Goal: Use online tool/utility: Utilize a website feature to perform a specific function

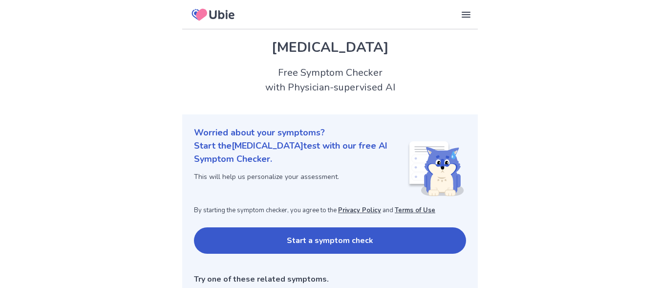
click at [347, 242] on button "Start a symptom check" at bounding box center [330, 240] width 272 height 26
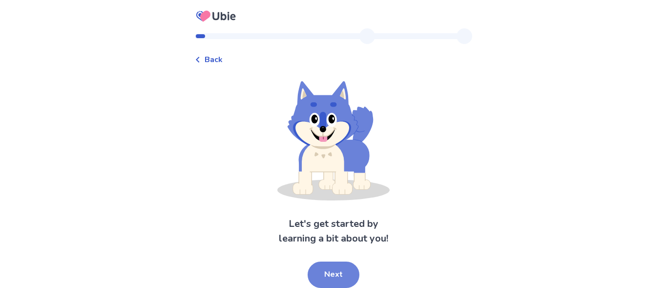
click at [332, 272] on button "Next" at bounding box center [334, 274] width 52 height 26
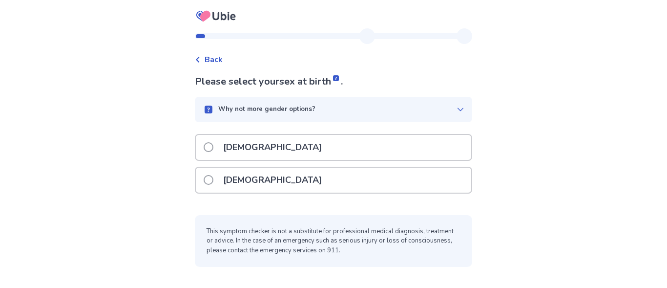
click at [213, 145] on span at bounding box center [209, 147] width 10 height 10
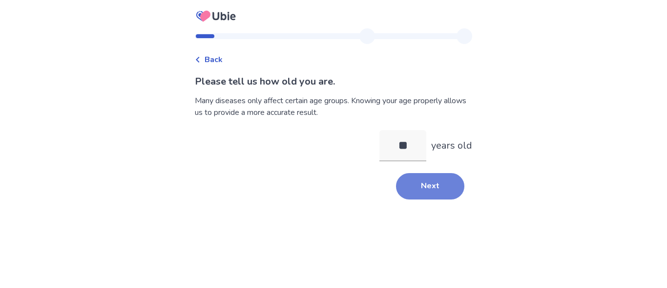
type input "**"
click at [416, 183] on button "Next" at bounding box center [430, 186] width 68 height 26
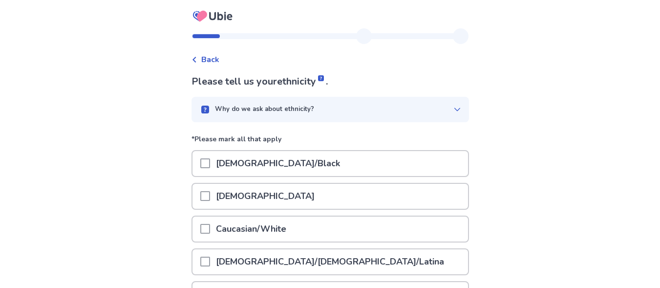
click at [210, 161] on span at bounding box center [205, 163] width 10 height 10
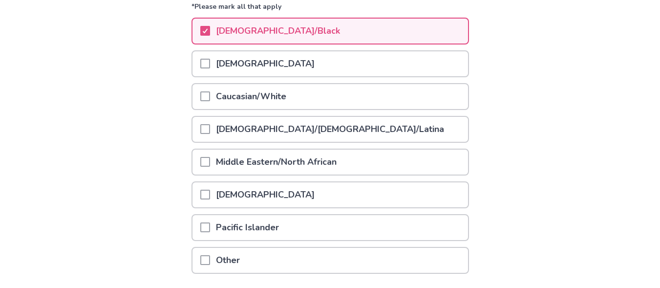
scroll to position [205, 0]
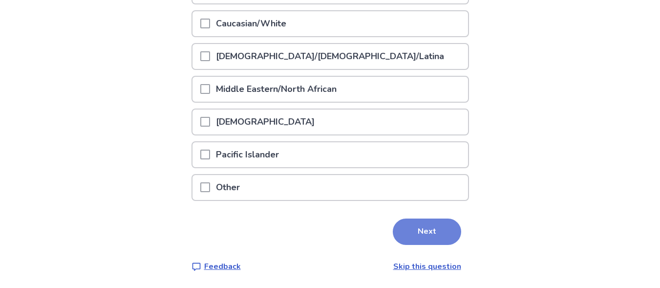
click at [419, 229] on button "Next" at bounding box center [427, 231] width 68 height 26
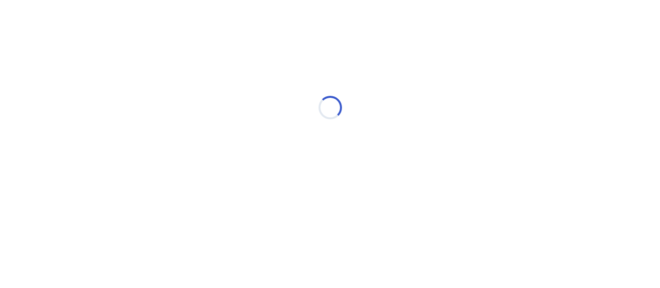
scroll to position [0, 0]
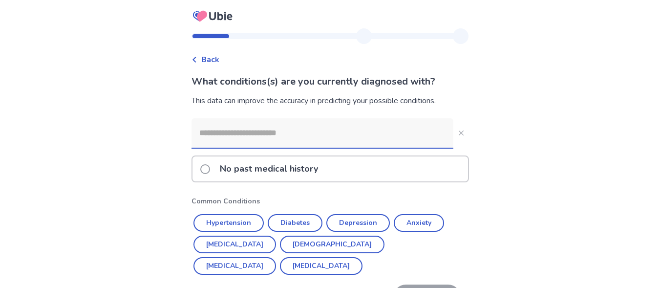
click at [210, 168] on span at bounding box center [205, 169] width 10 height 10
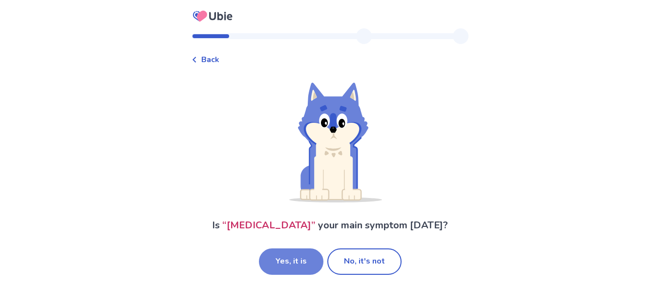
click at [307, 266] on button "Yes, it is" at bounding box center [291, 261] width 64 height 26
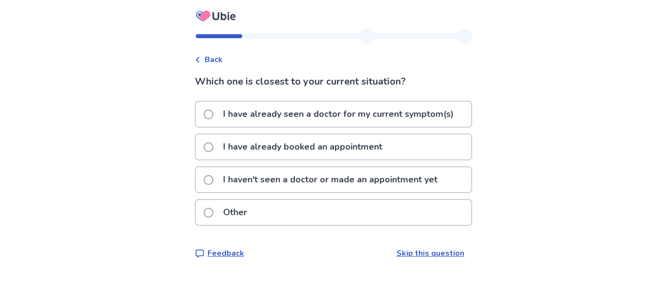
click at [213, 182] on span at bounding box center [209, 180] width 10 height 10
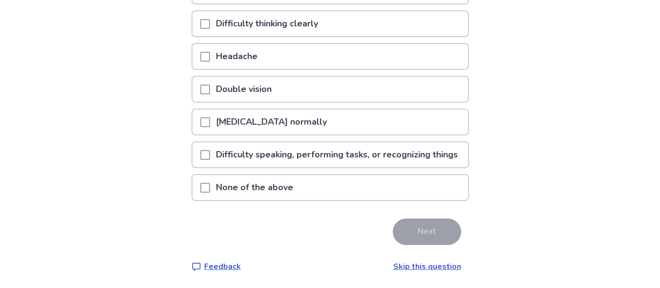
scroll to position [191, 0]
click at [210, 192] on span at bounding box center [205, 188] width 10 height 10
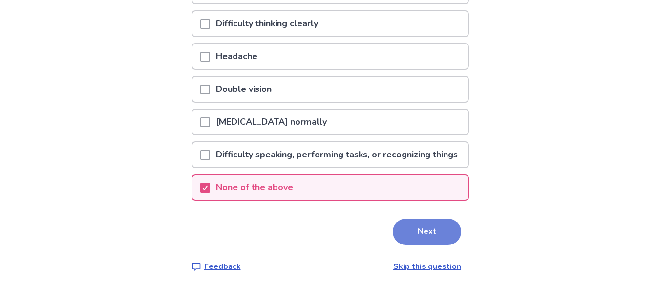
click at [420, 236] on button "Next" at bounding box center [427, 231] width 68 height 26
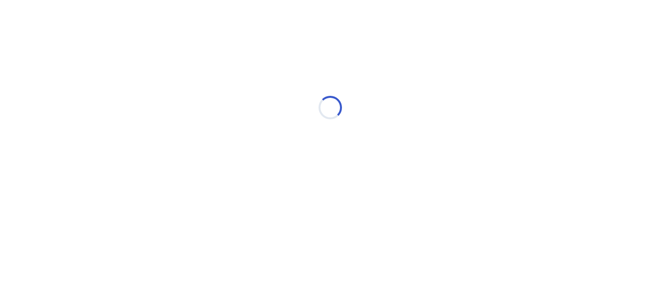
scroll to position [0, 0]
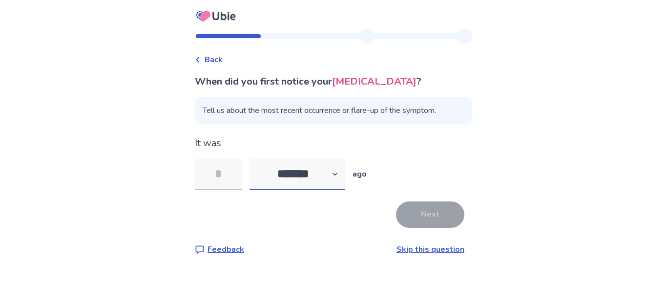
click at [342, 174] on select "******* ****** ******* ******** *******" at bounding box center [296, 173] width 95 height 31
select select "*"
click at [255, 158] on select "******* ****** ******* ******** *******" at bounding box center [296, 173] width 95 height 31
click at [234, 178] on input "tel" at bounding box center [218, 173] width 47 height 31
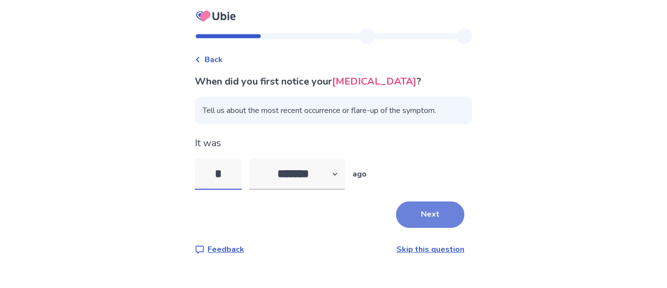
type input "*"
click at [418, 216] on button "Next" at bounding box center [430, 214] width 68 height 26
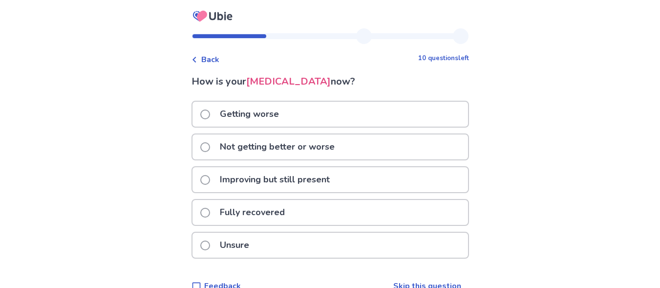
click at [210, 244] on span at bounding box center [205, 245] width 10 height 10
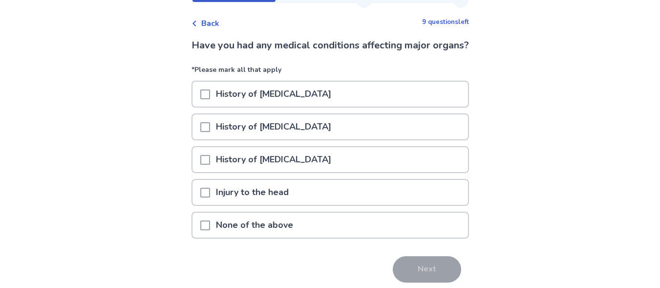
scroll to position [37, 0]
click at [253, 237] on p "None of the above" at bounding box center [254, 224] width 89 height 25
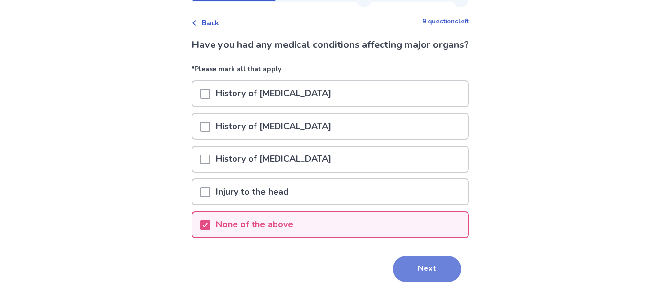
click at [422, 281] on button "Next" at bounding box center [427, 268] width 68 height 26
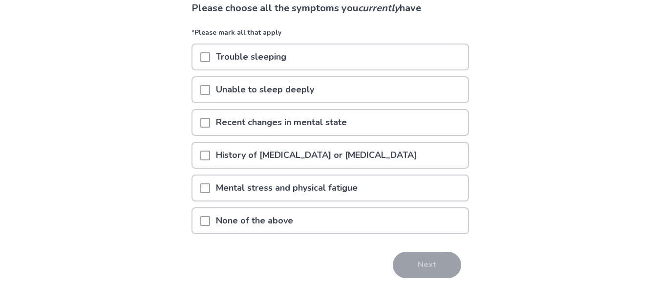
scroll to position [79, 0]
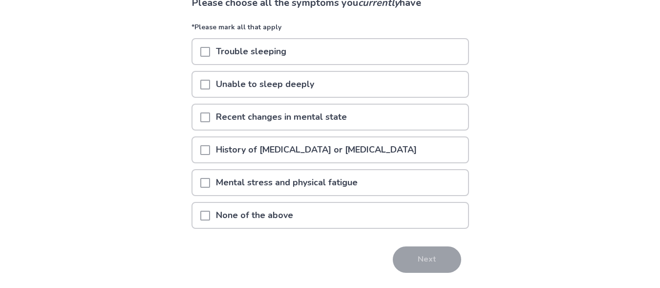
click at [210, 184] on span at bounding box center [205, 183] width 10 height 10
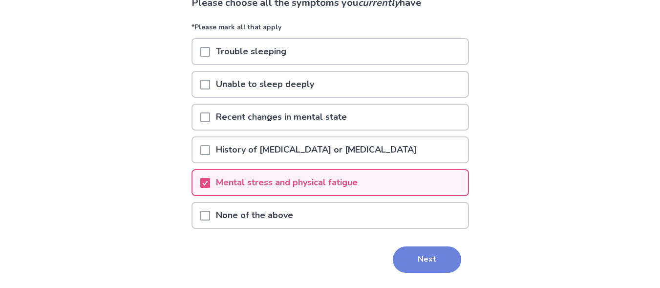
click at [416, 255] on button "Next" at bounding box center [427, 259] width 68 height 26
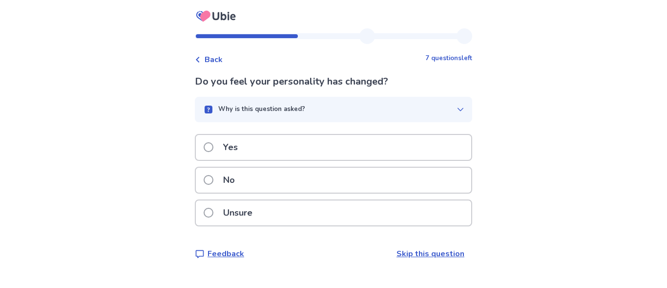
click at [213, 179] on span at bounding box center [209, 180] width 10 height 10
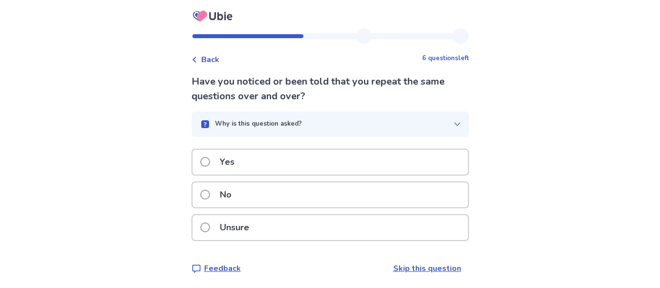
click at [210, 193] on span at bounding box center [205, 194] width 10 height 10
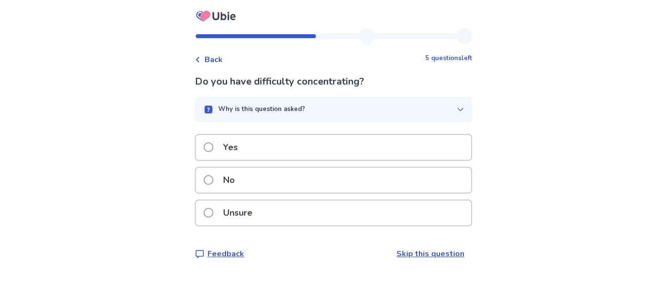
click at [213, 179] on span at bounding box center [209, 180] width 10 height 10
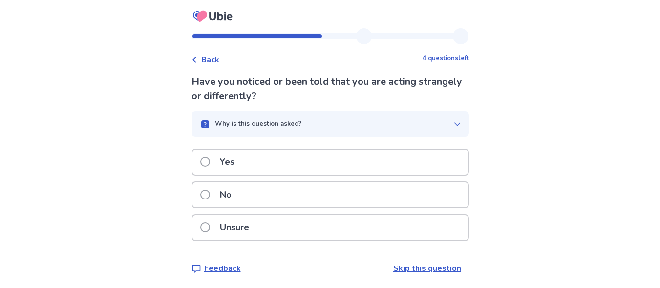
click at [210, 197] on span at bounding box center [205, 194] width 10 height 10
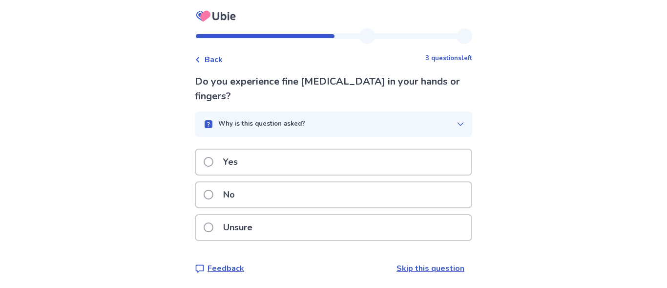
click at [213, 189] on span at bounding box center [209, 194] width 10 height 10
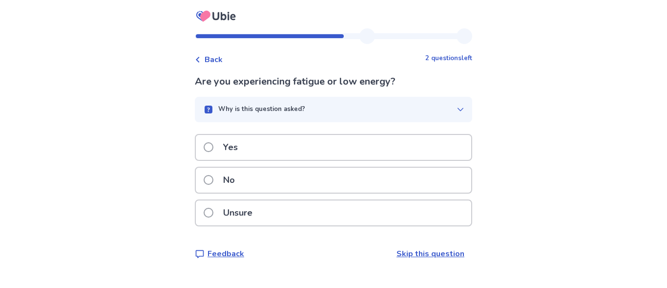
click at [213, 181] on span at bounding box center [209, 180] width 10 height 10
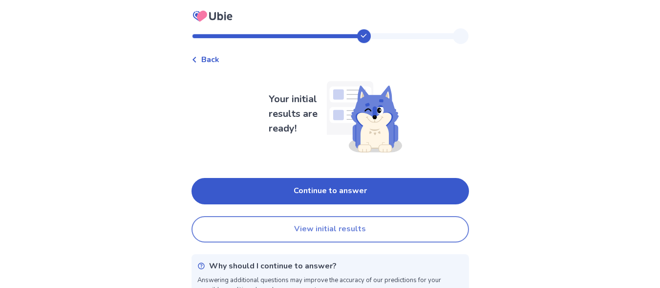
click at [336, 233] on button "View initial results" at bounding box center [329, 229] width 277 height 26
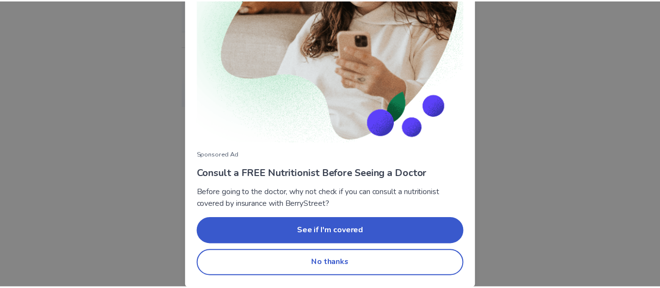
scroll to position [140, 0]
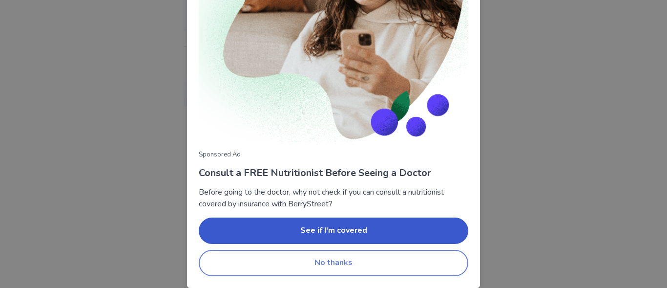
click at [336, 269] on button "No thanks" at bounding box center [333, 262] width 269 height 26
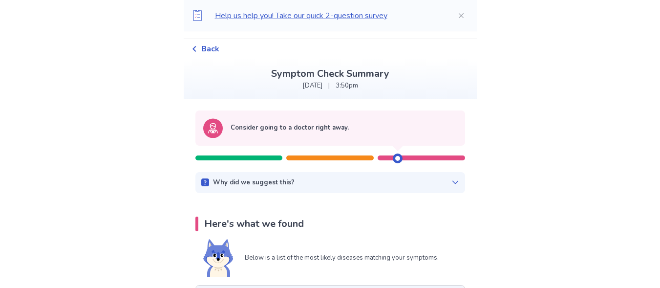
scroll to position [24, 0]
click at [451, 182] on icon at bounding box center [455, 183] width 8 height 8
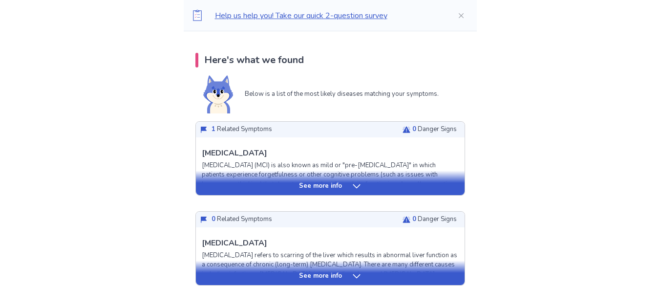
scroll to position [246, 0]
